Goal: Task Accomplishment & Management: Complete application form

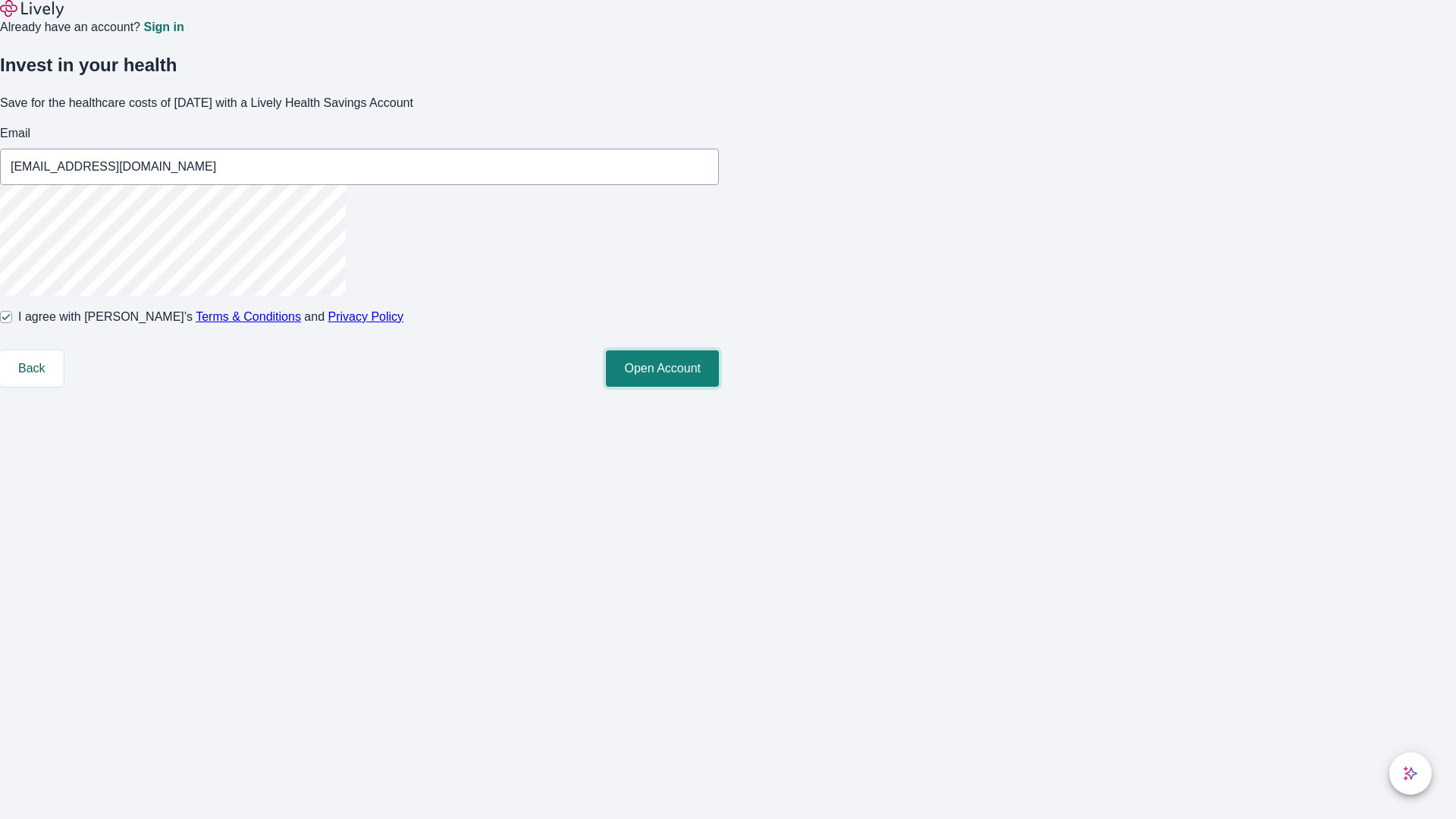
click at [719, 386] on button "Open Account" at bounding box center [662, 368] width 113 height 36
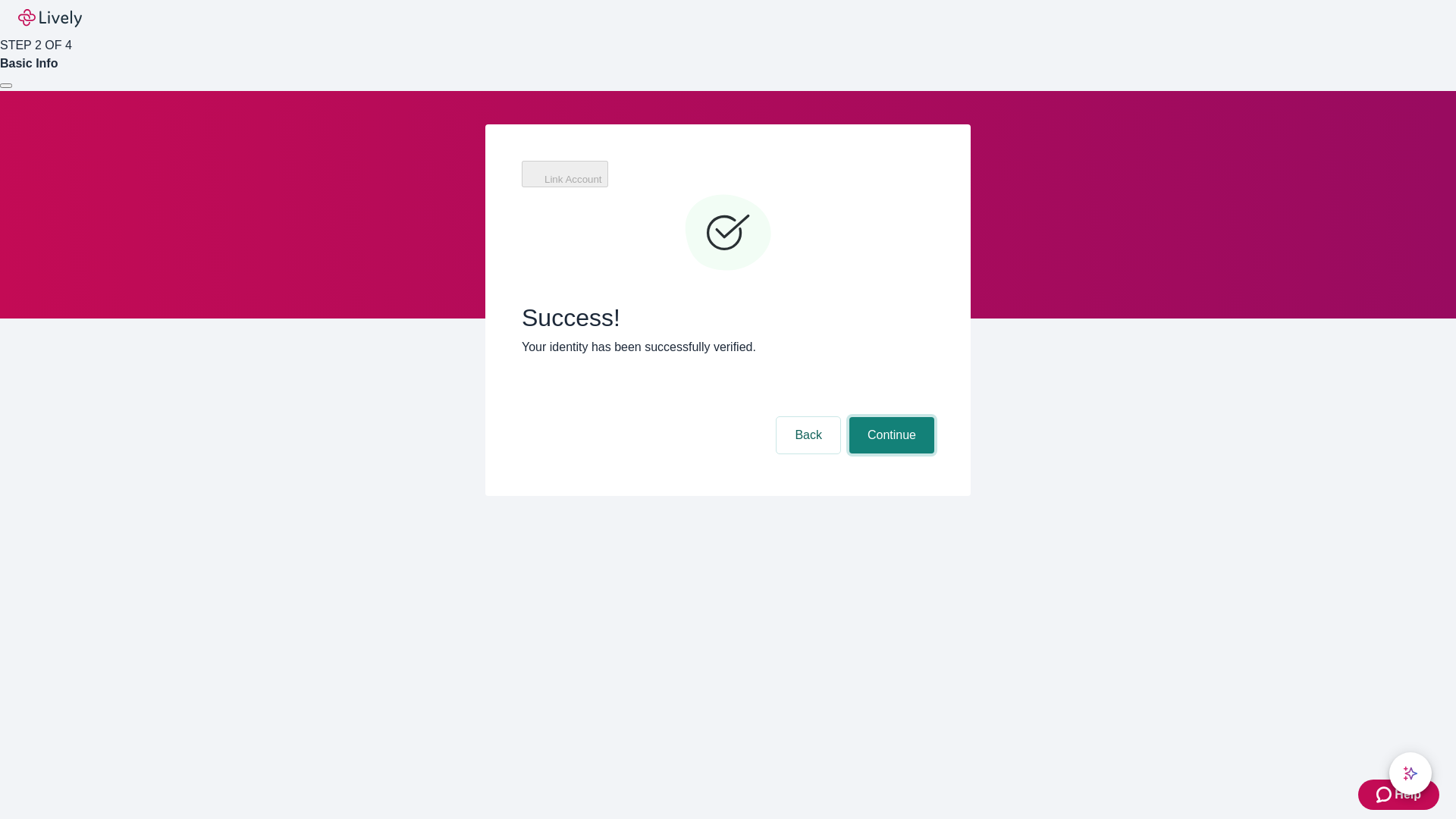
click at [889, 417] on button "Continue" at bounding box center [891, 435] width 85 height 36
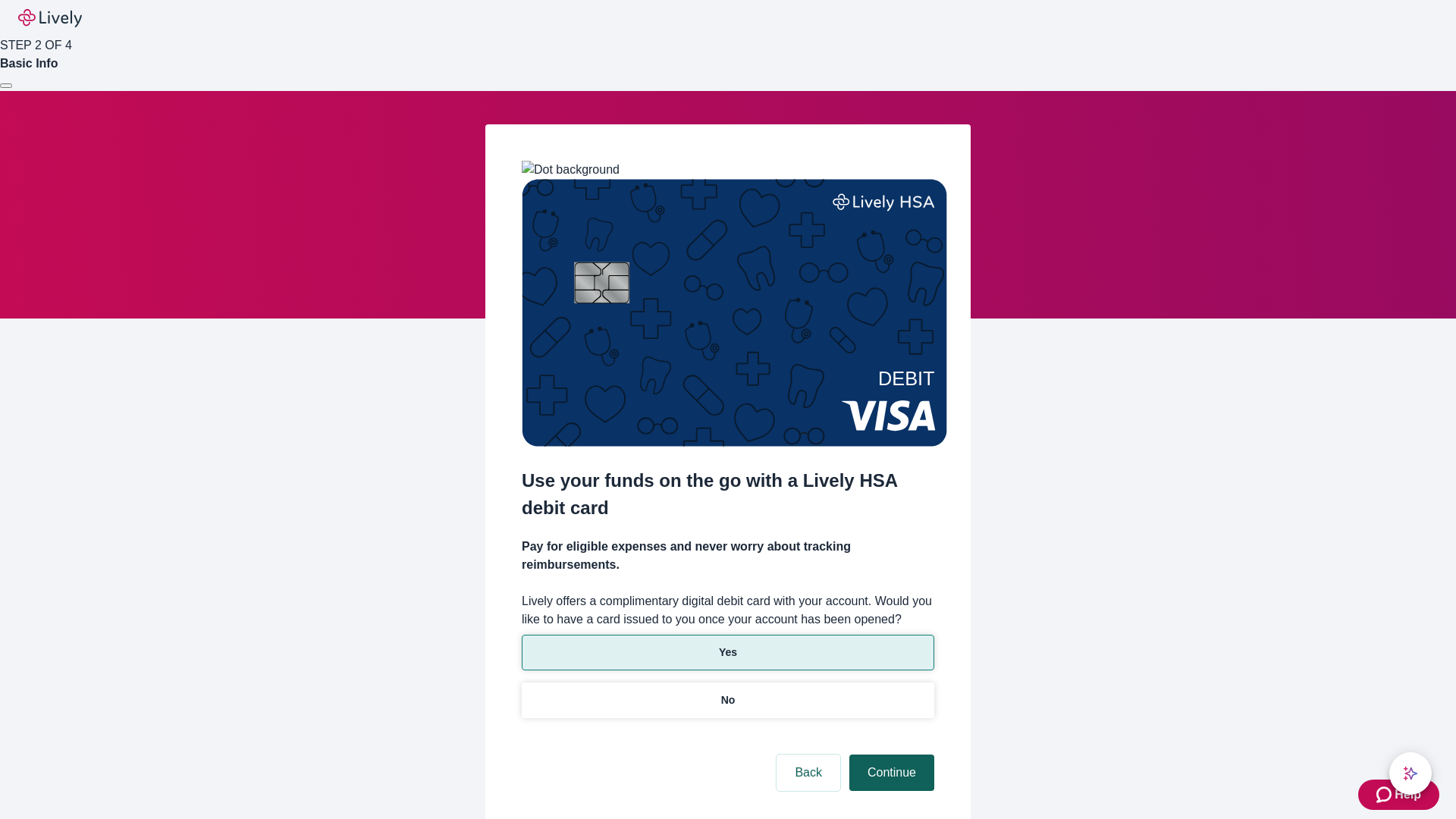
click at [727, 644] on p "Yes" at bounding box center [728, 651] width 18 height 15
click at [889, 754] on button "Continue" at bounding box center [891, 773] width 85 height 36
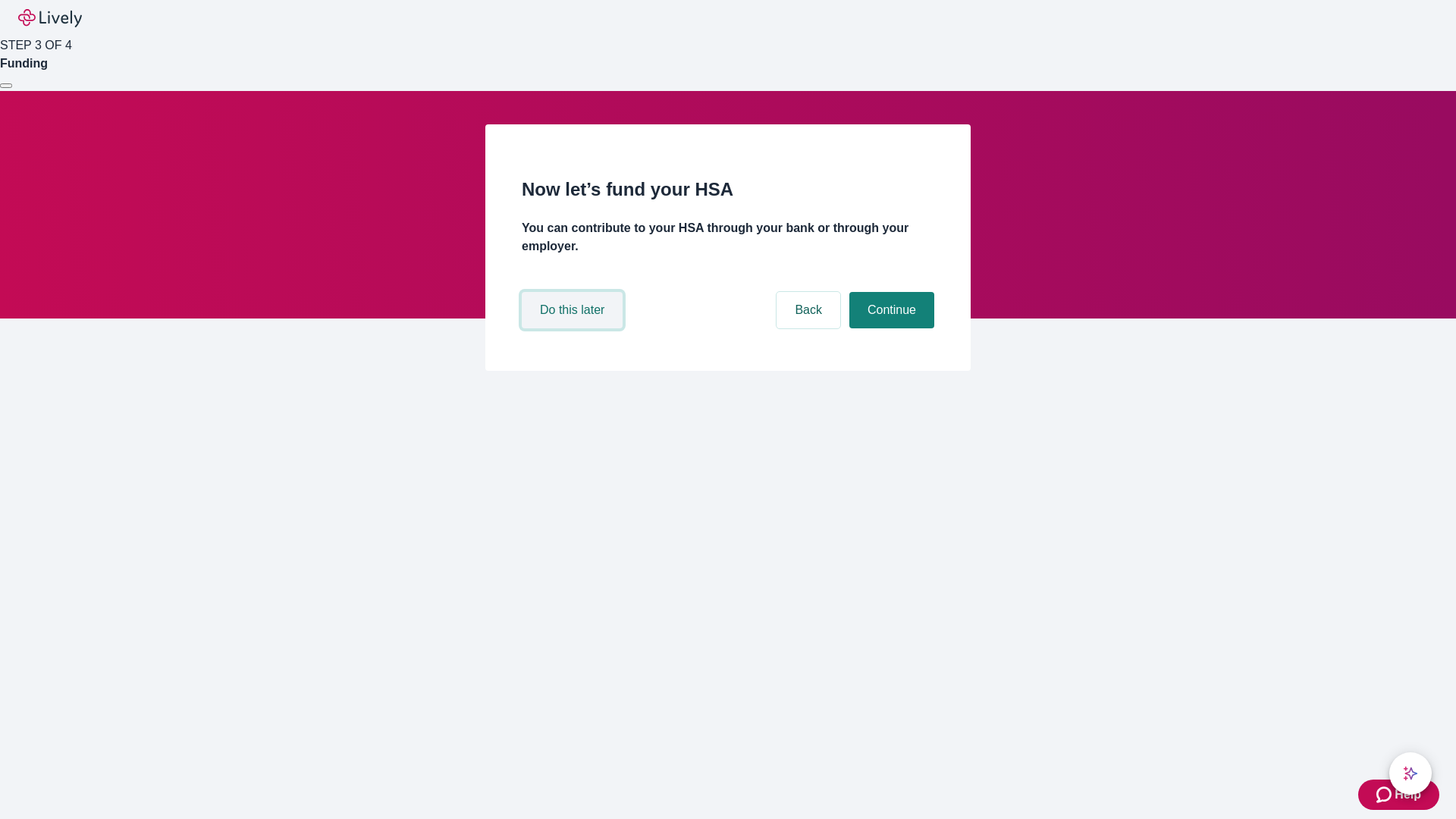
click at [574, 328] on button "Do this later" at bounding box center [571, 310] width 101 height 36
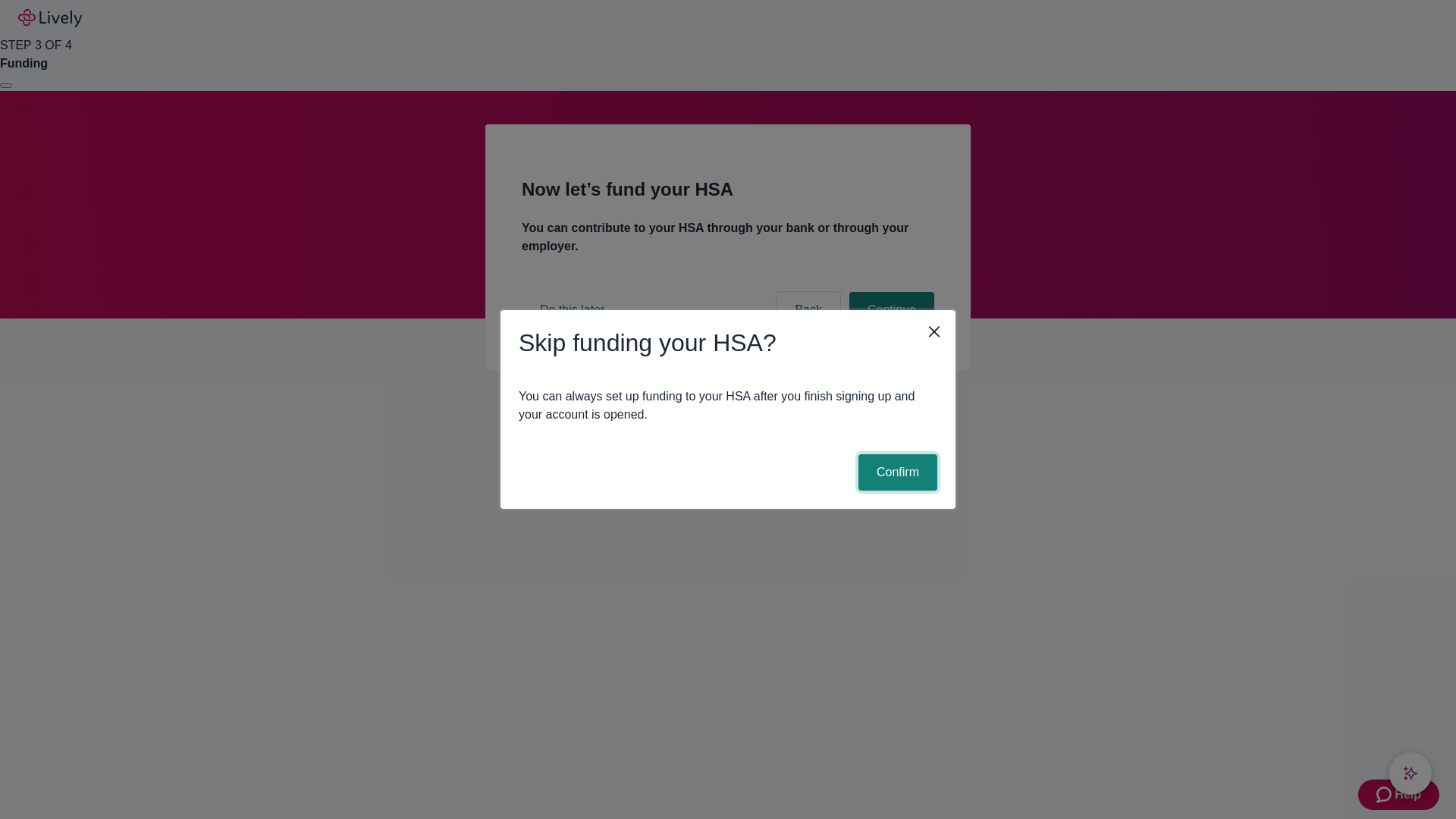
click at [896, 472] on button "Confirm" at bounding box center [897, 472] width 79 height 36
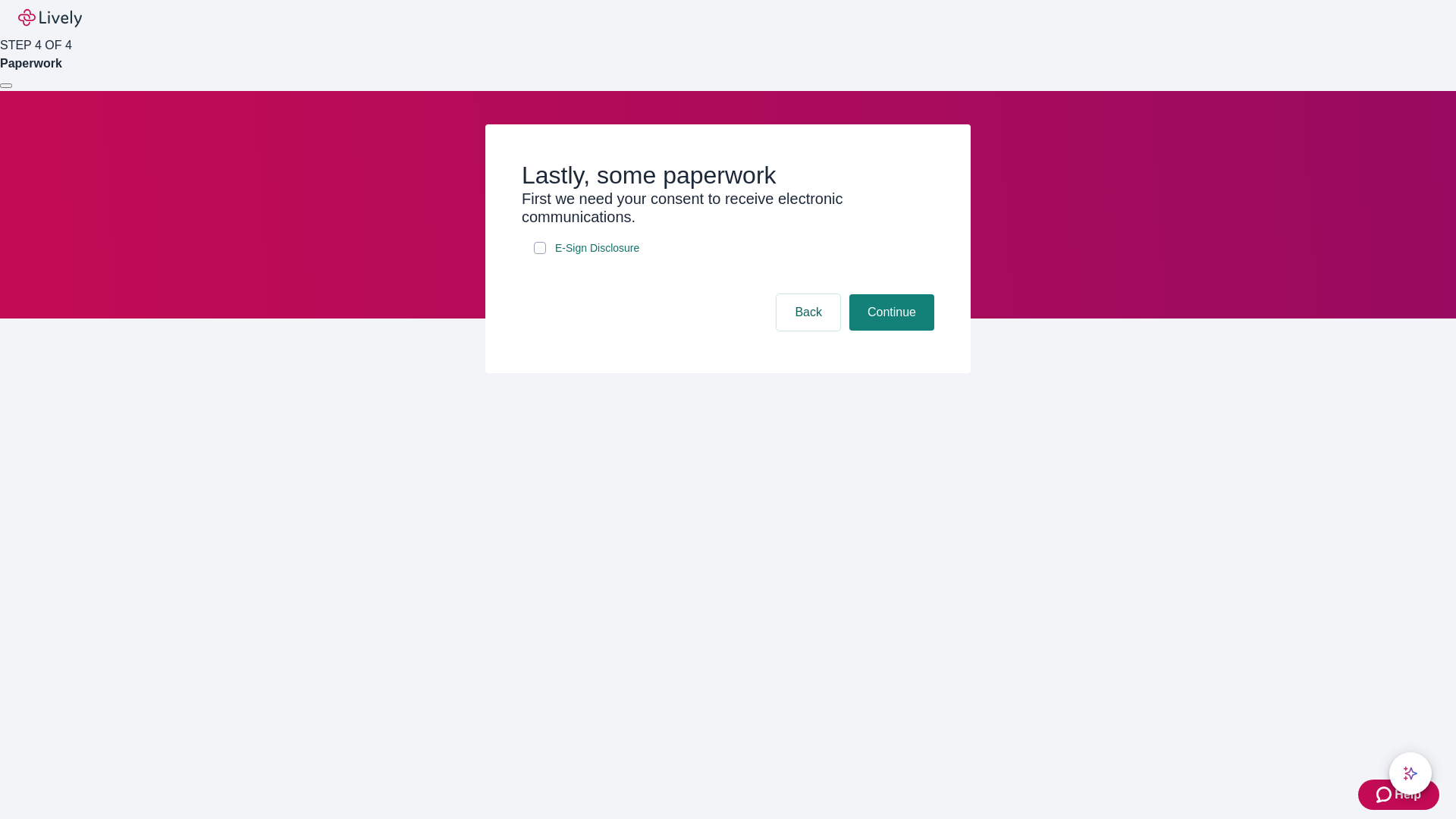
click at [539, 254] on input "E-Sign Disclosure" at bounding box center [539, 247] width 12 height 12
checkbox input "true"
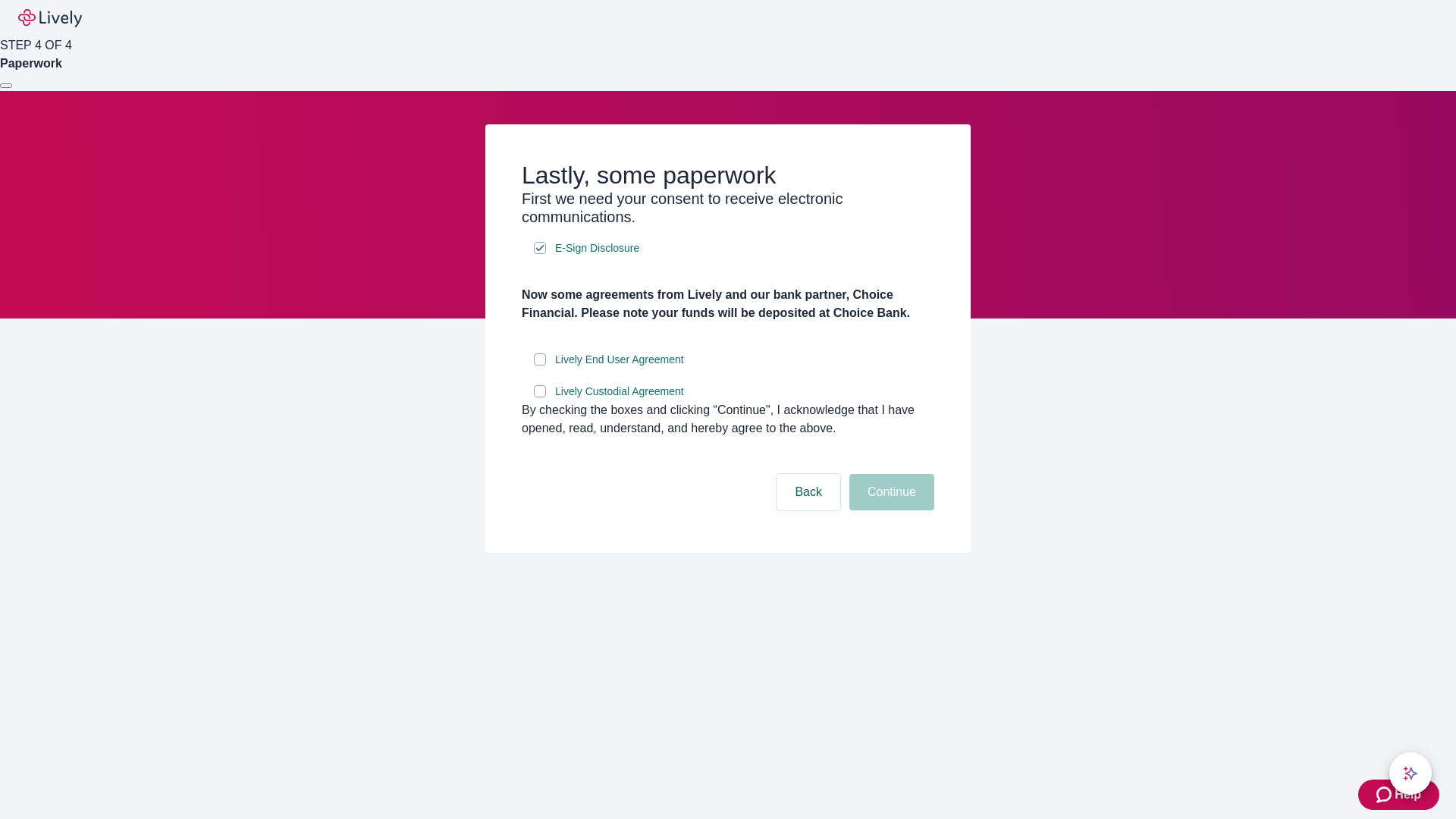
click at [539, 365] on input "Lively End User Agreement" at bounding box center [539, 359] width 12 height 12
checkbox input "true"
click at [539, 397] on input "Lively Custodial Agreement" at bounding box center [539, 391] width 12 height 12
checkbox input "true"
click at [889, 510] on button "Continue" at bounding box center [891, 492] width 85 height 36
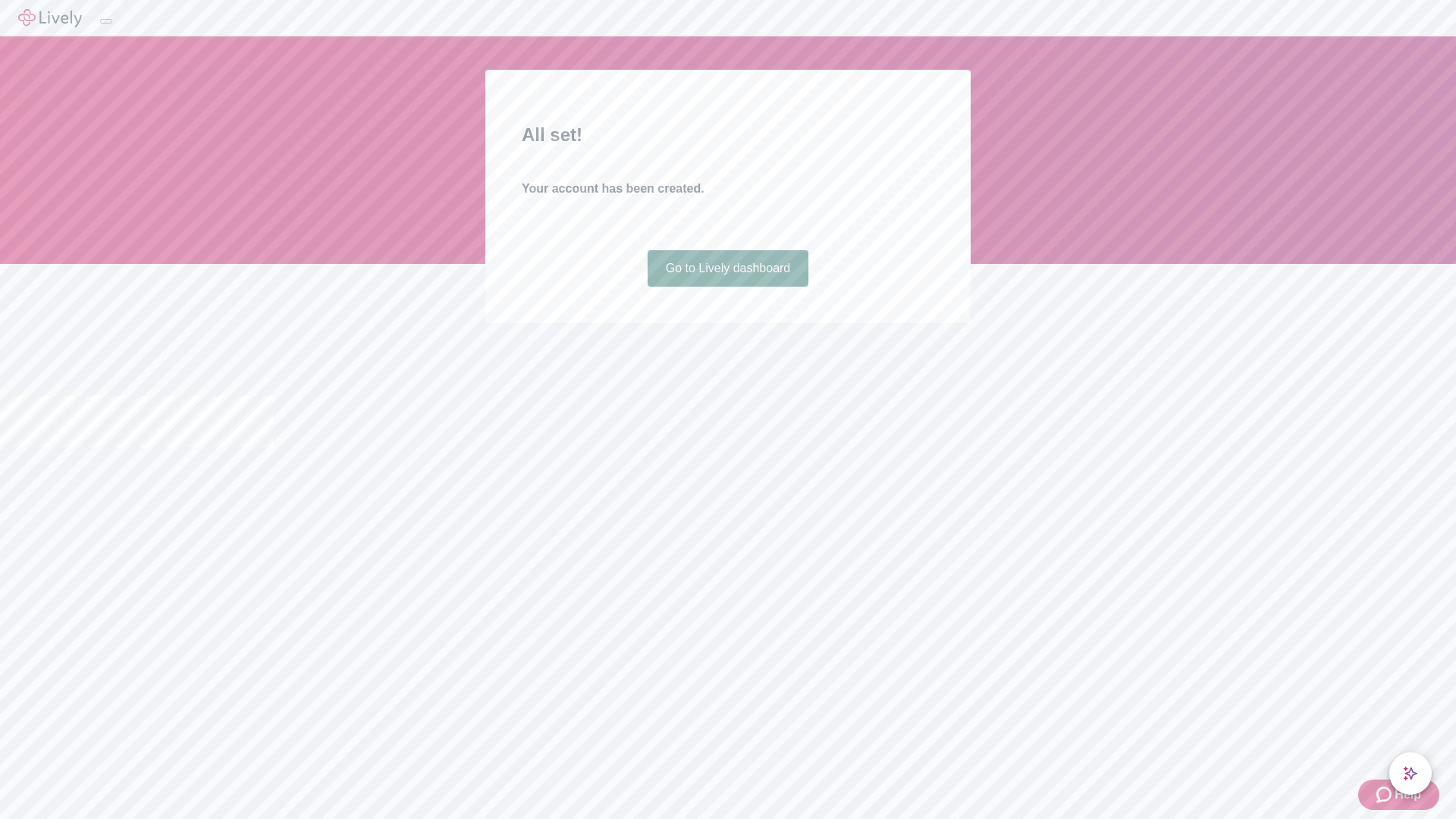
click at [727, 287] on link "Go to Lively dashboard" at bounding box center [728, 269] width 161 height 36
